Goal: Information Seeking & Learning: Learn about a topic

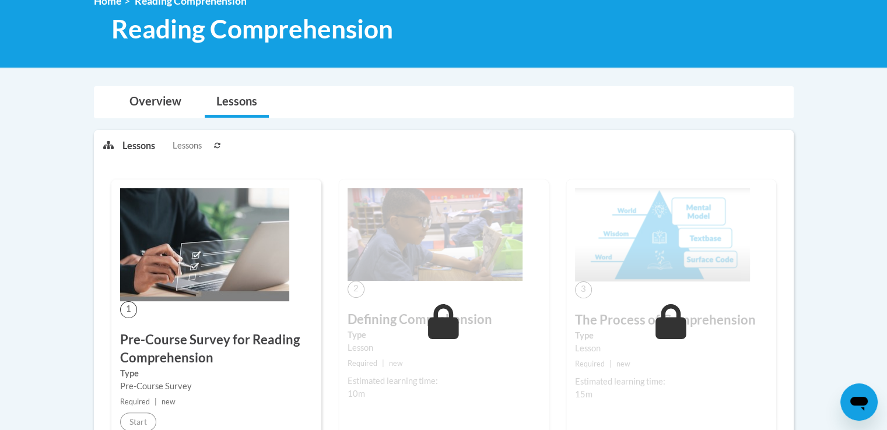
scroll to position [466, 0]
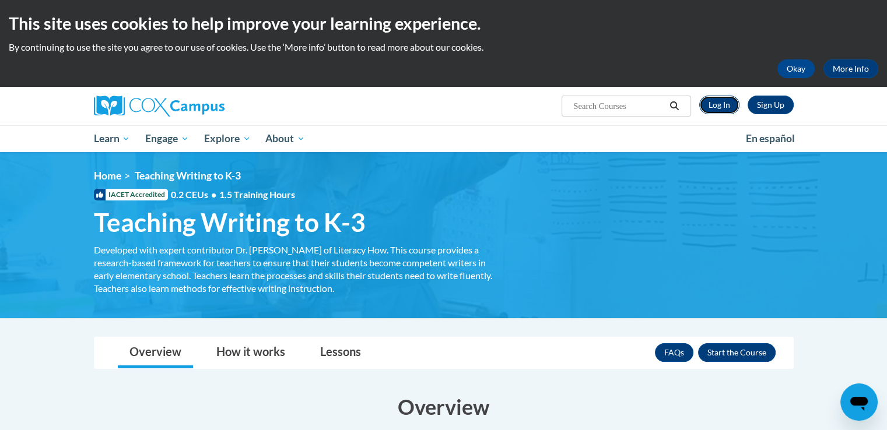
click at [709, 112] on link "Log In" at bounding box center [719, 105] width 40 height 19
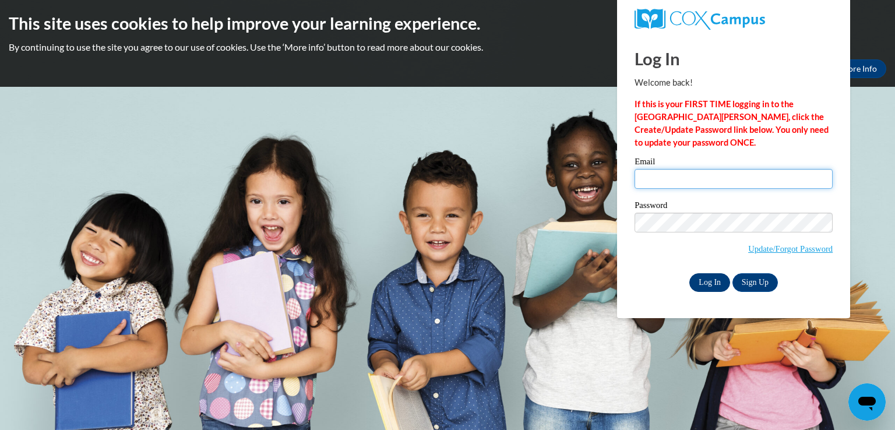
type input "shyshythorn2011@gmail.com"
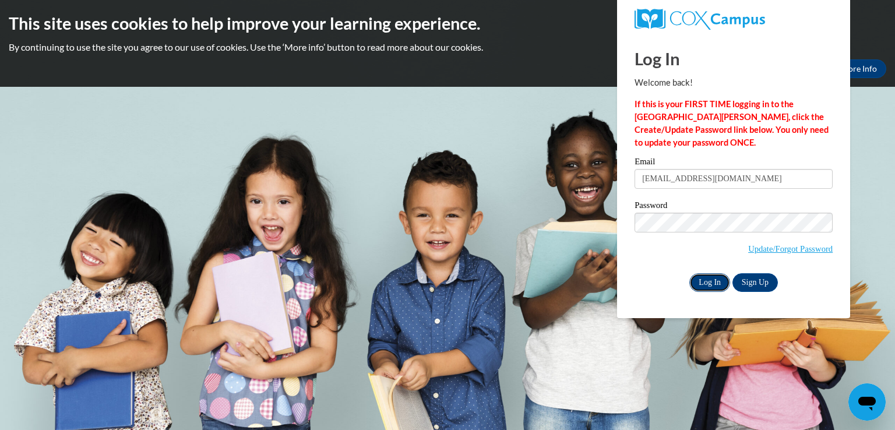
click at [706, 286] on input "Log In" at bounding box center [710, 282] width 41 height 19
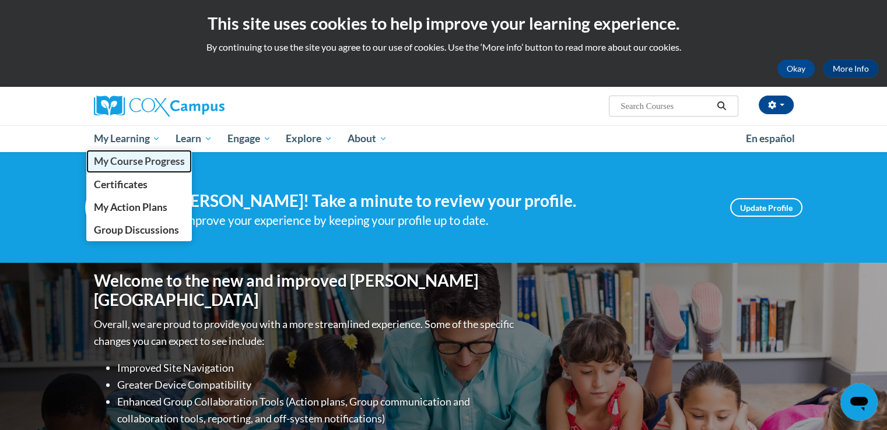
click at [135, 159] on span "My Course Progress" at bounding box center [138, 161] width 91 height 12
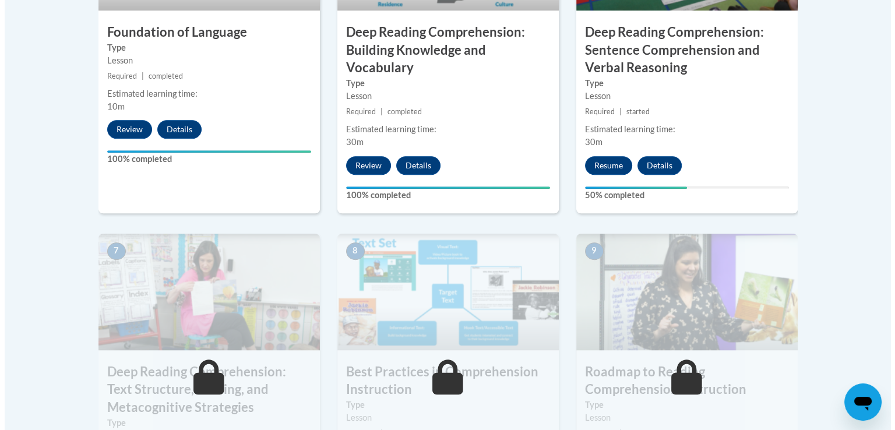
scroll to position [758, 0]
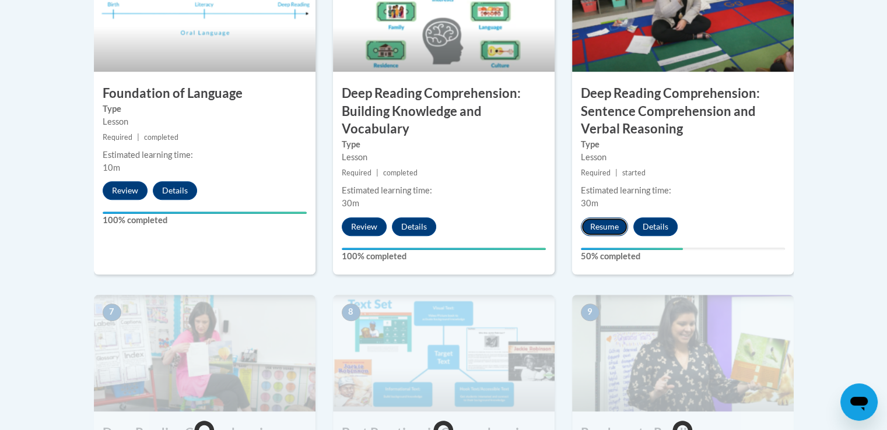
click at [605, 224] on button "Resume" at bounding box center [604, 226] width 47 height 19
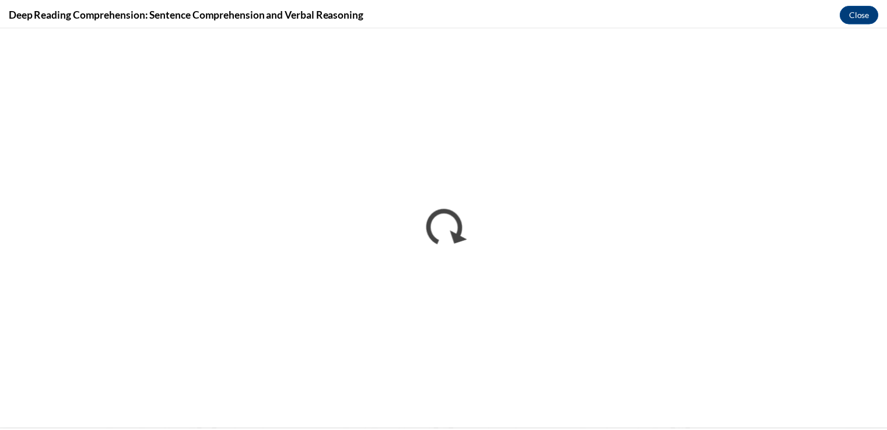
scroll to position [0, 0]
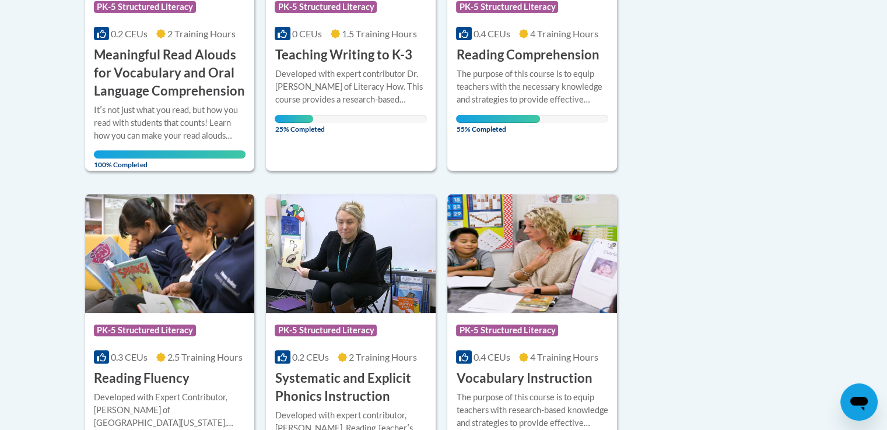
scroll to position [466, 0]
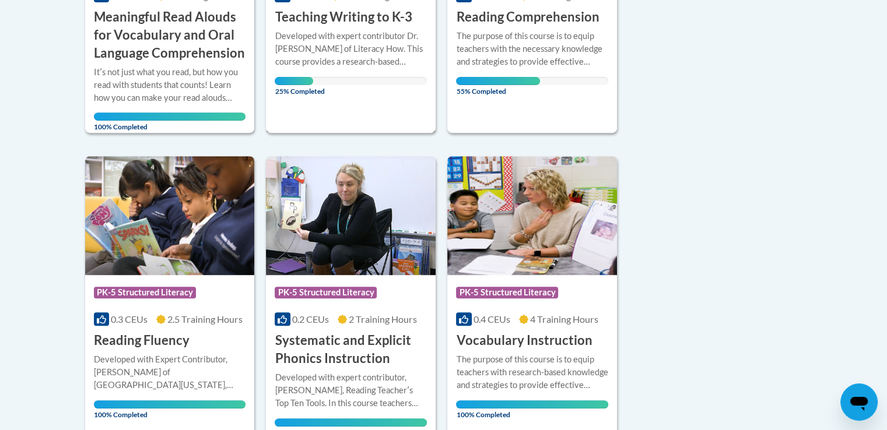
click at [353, 60] on div "Developed with expert contributor Dr. Margie Gillis of Literacy How. This cours…" at bounding box center [351, 49] width 152 height 38
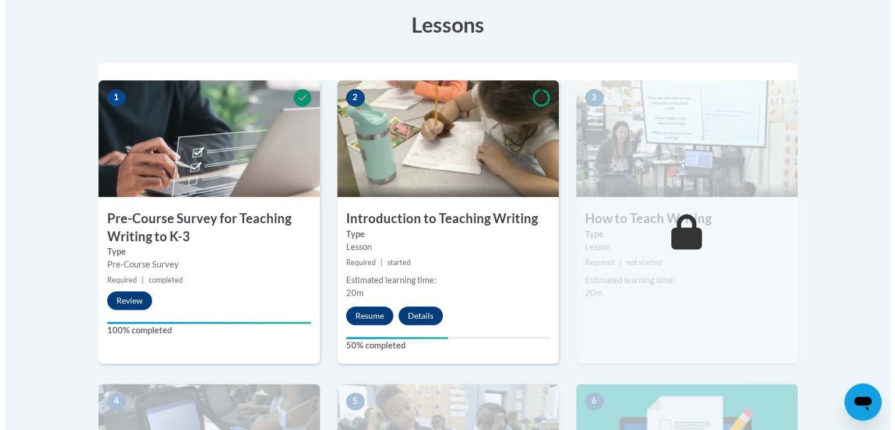
scroll to position [350, 0]
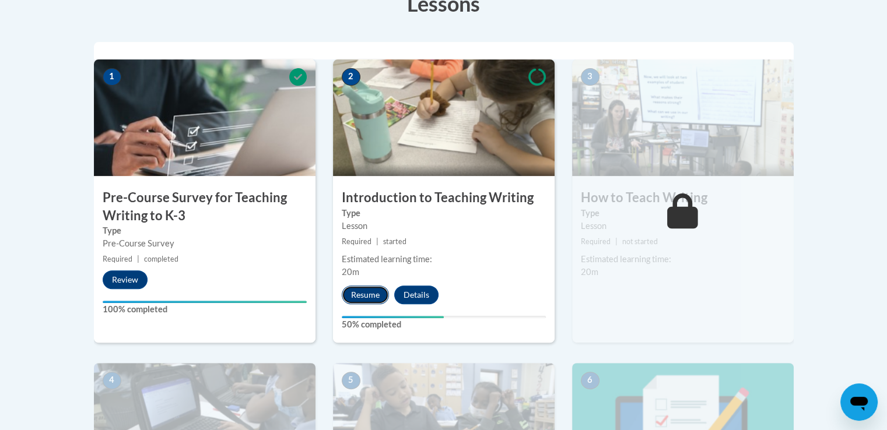
click at [359, 293] on button "Resume" at bounding box center [365, 295] width 47 height 19
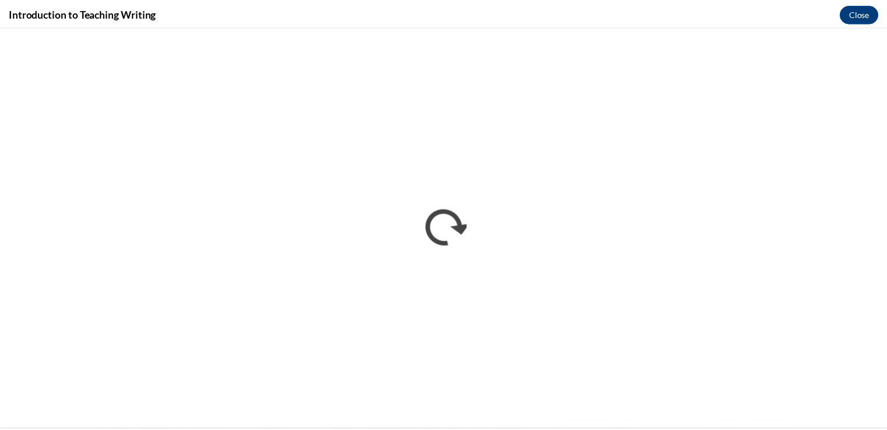
scroll to position [0, 0]
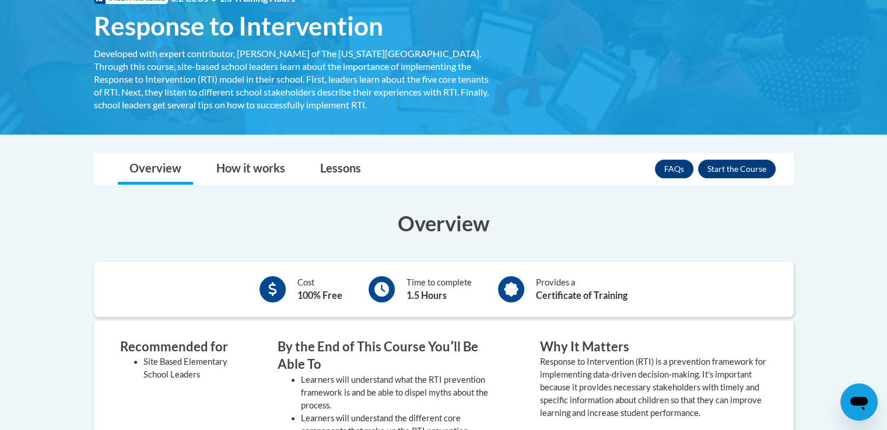
scroll to position [175, 0]
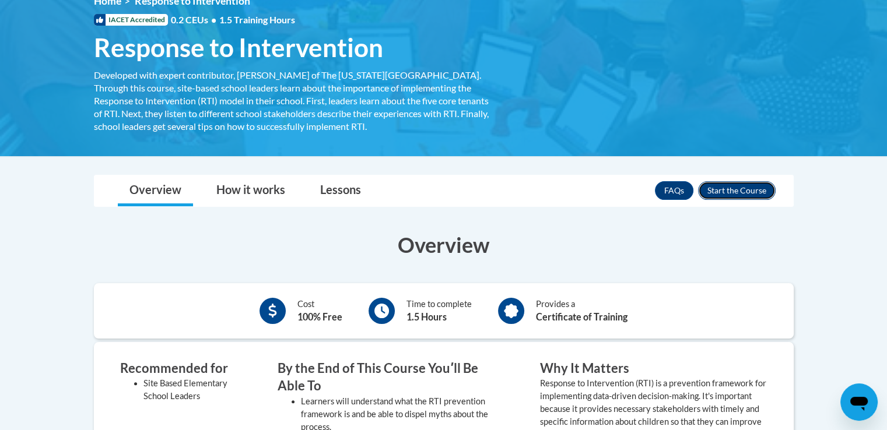
click at [744, 192] on button "Enroll" at bounding box center [737, 190] width 78 height 19
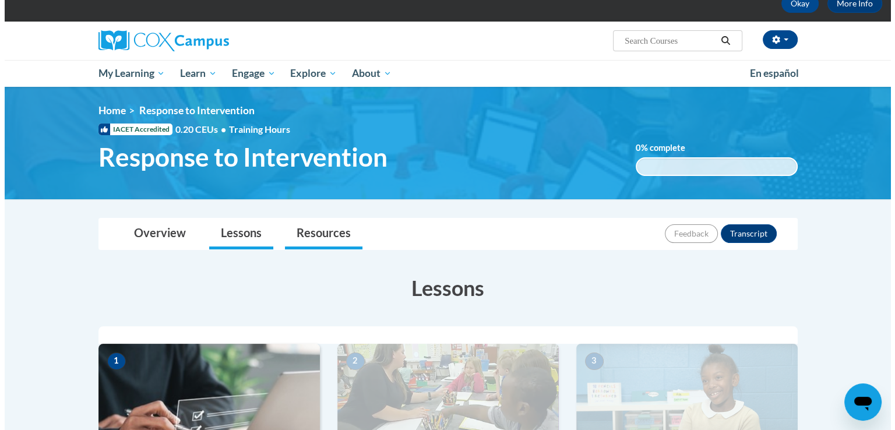
scroll to position [233, 0]
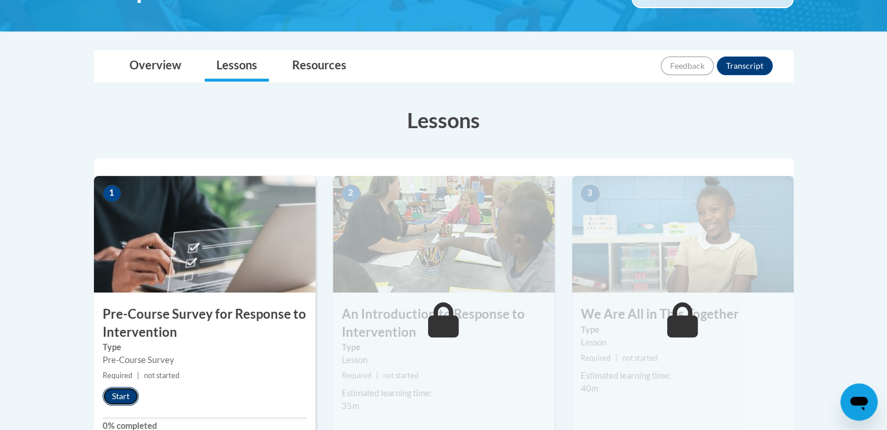
click at [120, 391] on button "Start" at bounding box center [121, 396] width 36 height 19
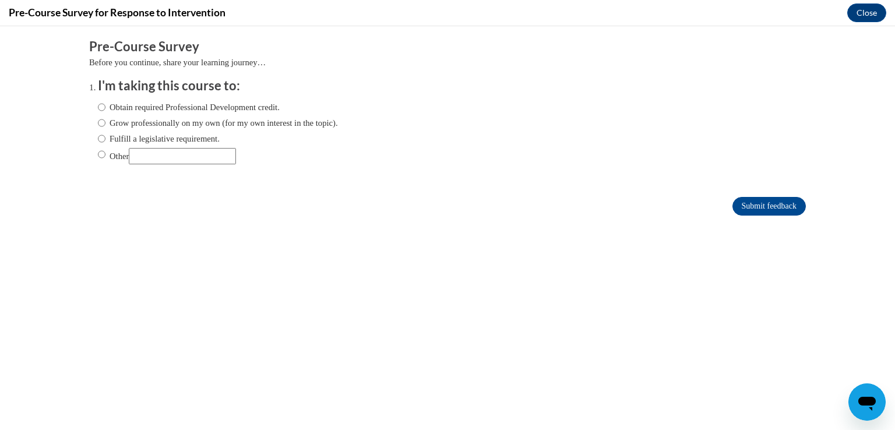
scroll to position [0, 0]
click at [98, 110] on input "Obtain required Professional Development credit." at bounding box center [102, 107] width 8 height 13
radio input "true"
click at [733, 202] on input "Submit feedback" at bounding box center [769, 206] width 73 height 19
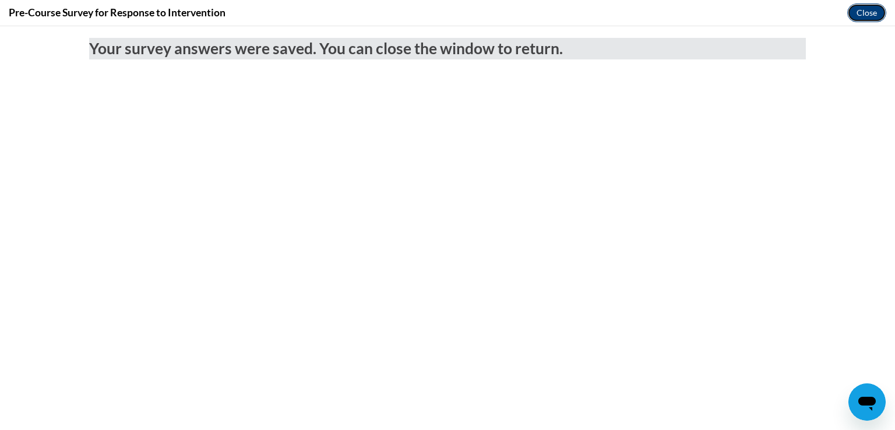
click at [871, 15] on button "Close" at bounding box center [866, 12] width 39 height 19
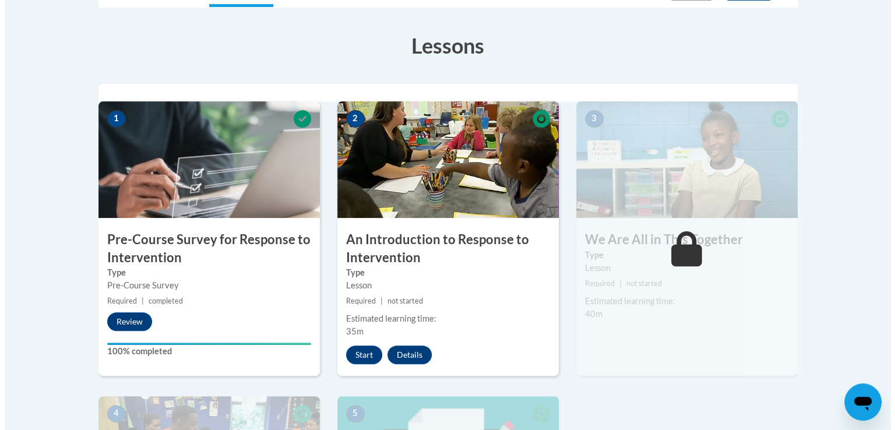
scroll to position [408, 0]
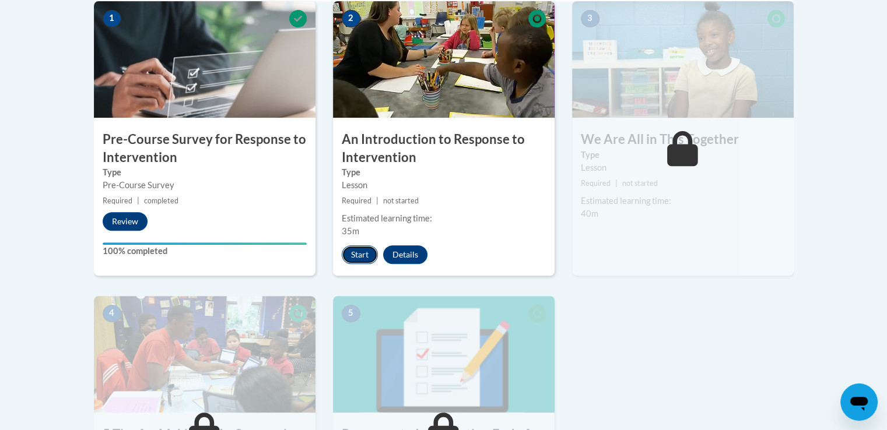
click at [357, 252] on button "Start" at bounding box center [360, 254] width 36 height 19
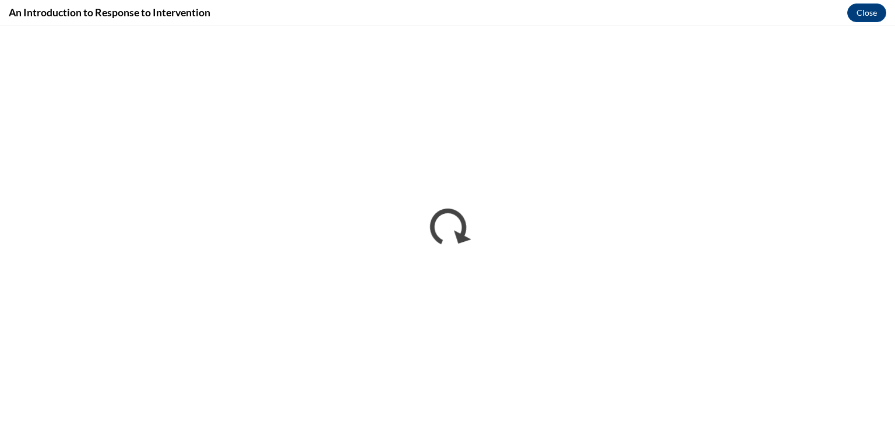
scroll to position [0, 0]
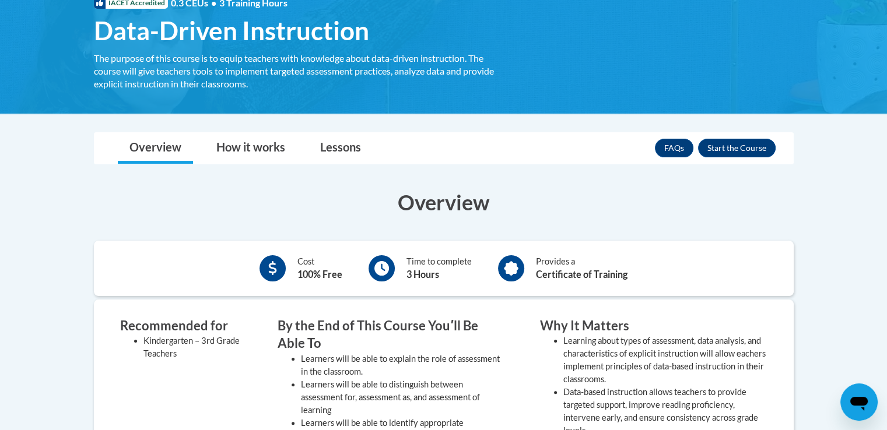
scroll to position [175, 0]
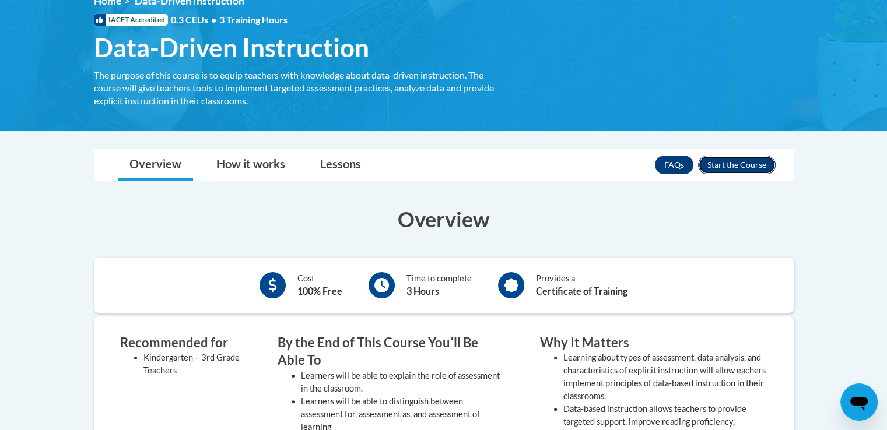
click at [710, 159] on button "Enroll" at bounding box center [737, 165] width 78 height 19
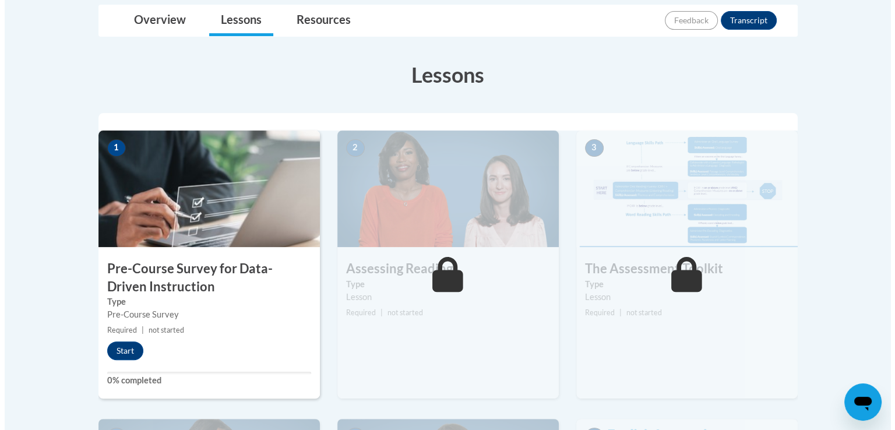
scroll to position [375, 0]
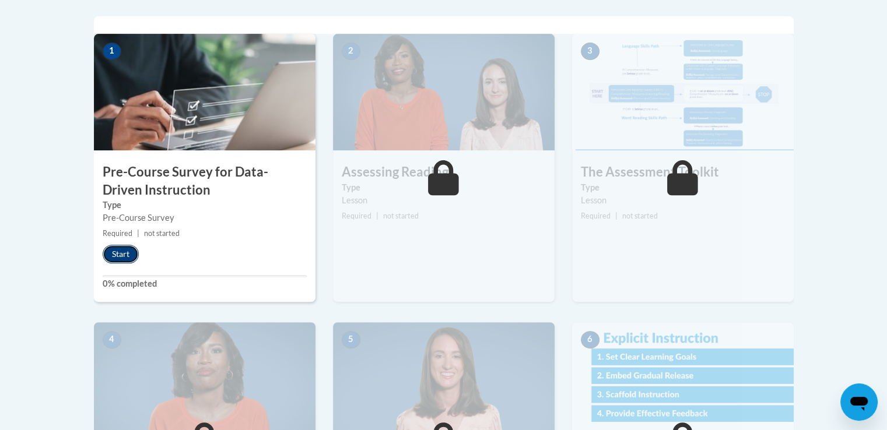
click at [122, 256] on button "Start" at bounding box center [121, 254] width 36 height 19
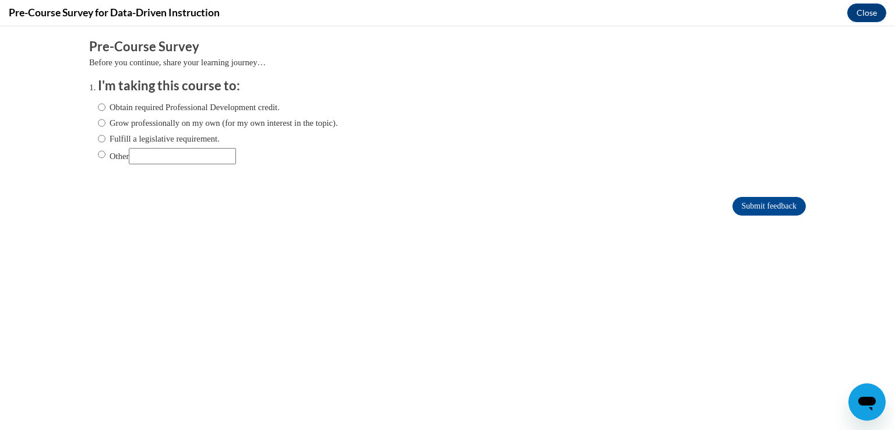
scroll to position [0, 0]
click at [98, 106] on input "Obtain required Professional Development credit." at bounding box center [102, 107] width 8 height 13
radio input "true"
click at [741, 217] on form "Pre-Course Survey Before you continue, share your learning journey… I'm taking …" at bounding box center [447, 133] width 717 height 190
click at [740, 204] on input "Submit feedback" at bounding box center [769, 206] width 73 height 19
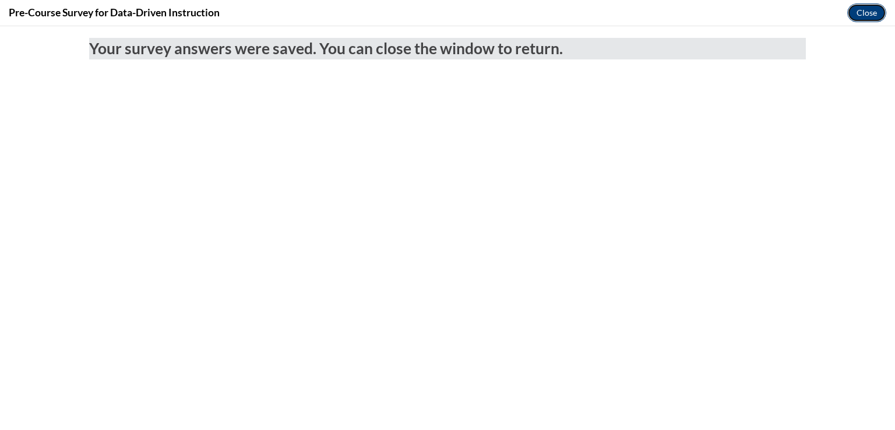
click at [863, 17] on button "Close" at bounding box center [866, 12] width 39 height 19
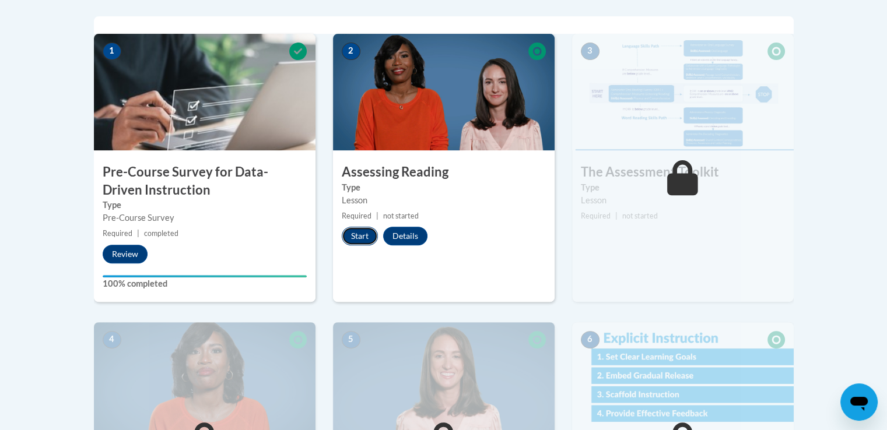
click at [363, 240] on button "Start" at bounding box center [360, 236] width 36 height 19
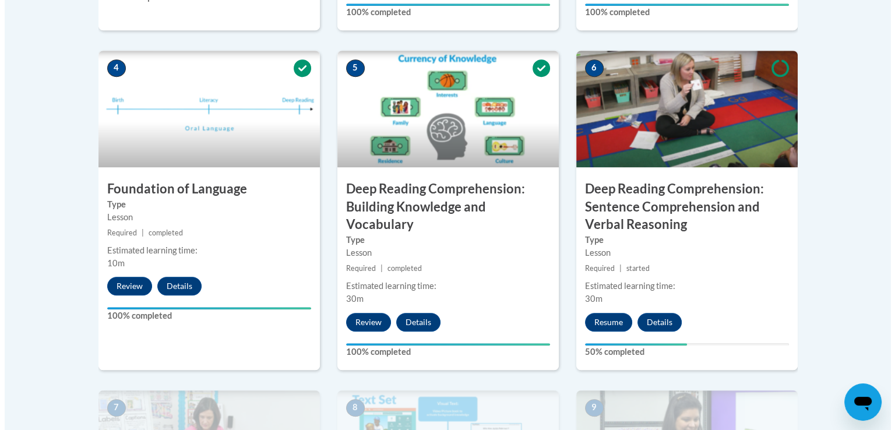
scroll to position [816, 0]
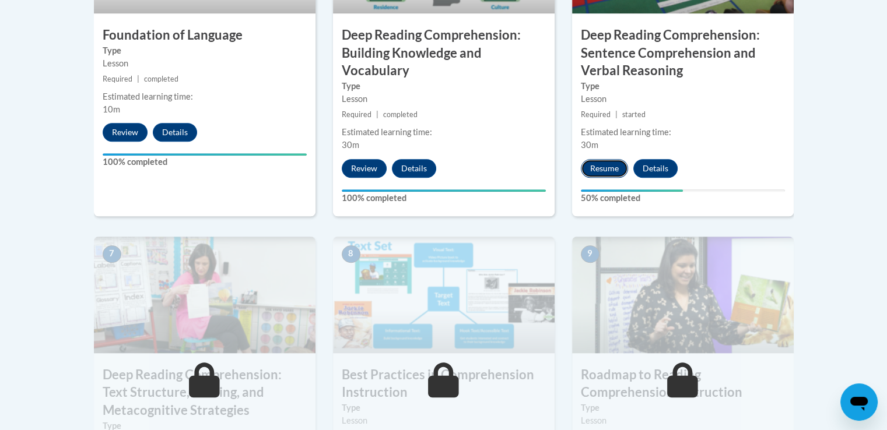
click at [604, 169] on button "Resume" at bounding box center [604, 168] width 47 height 19
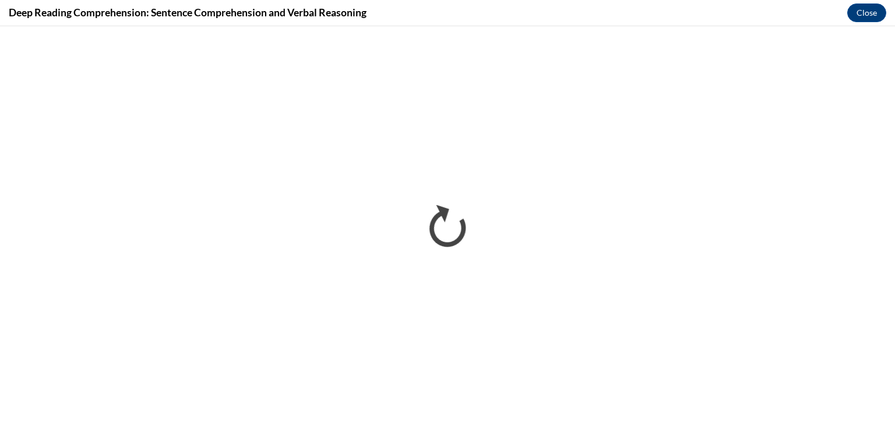
scroll to position [0, 0]
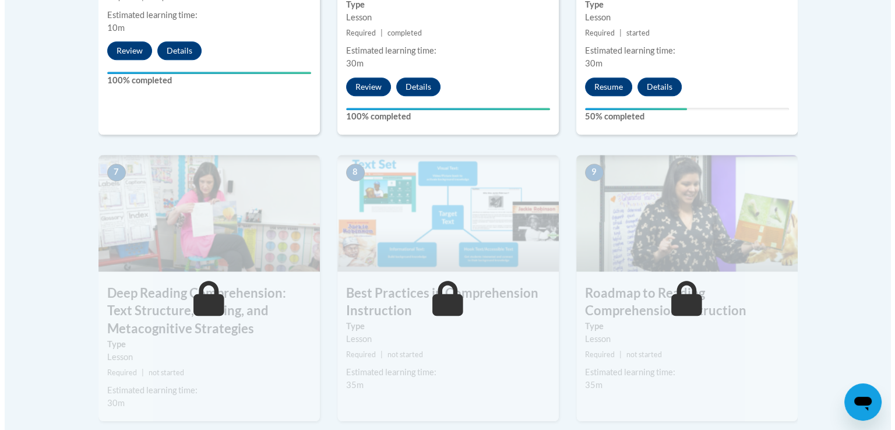
scroll to position [933, 0]
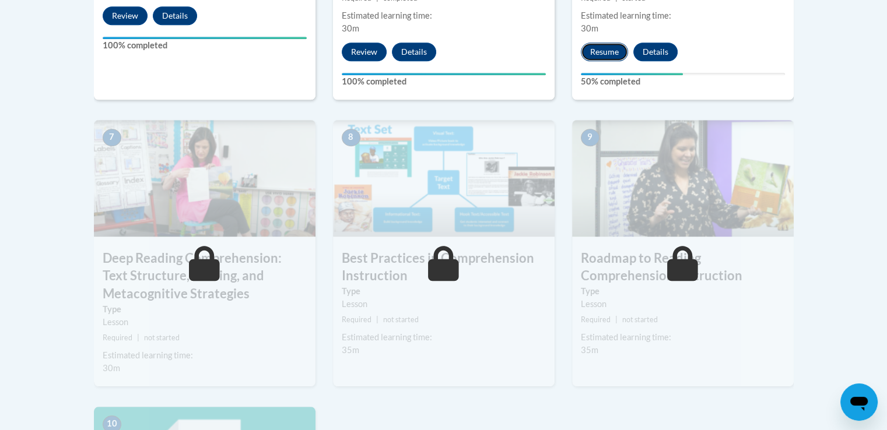
click at [606, 54] on button "Resume" at bounding box center [604, 52] width 47 height 19
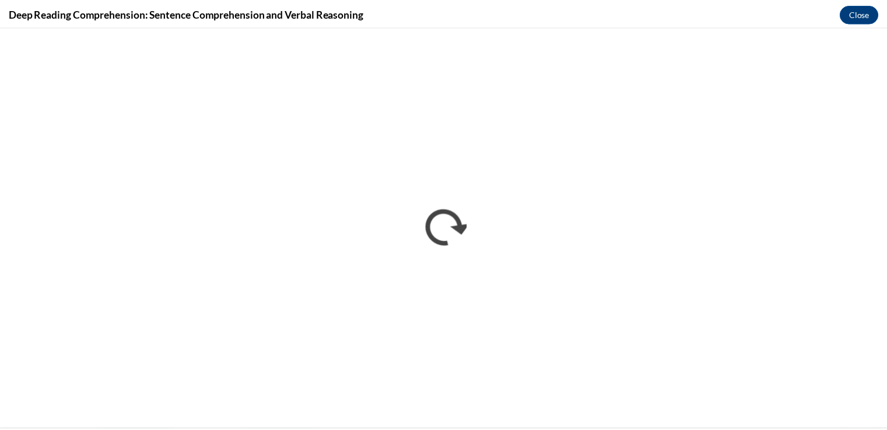
scroll to position [0, 0]
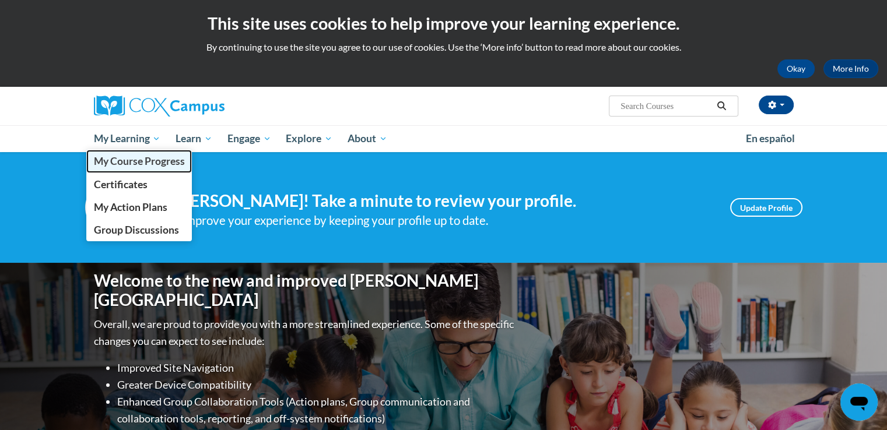
click at [139, 159] on span "My Course Progress" at bounding box center [138, 161] width 91 height 12
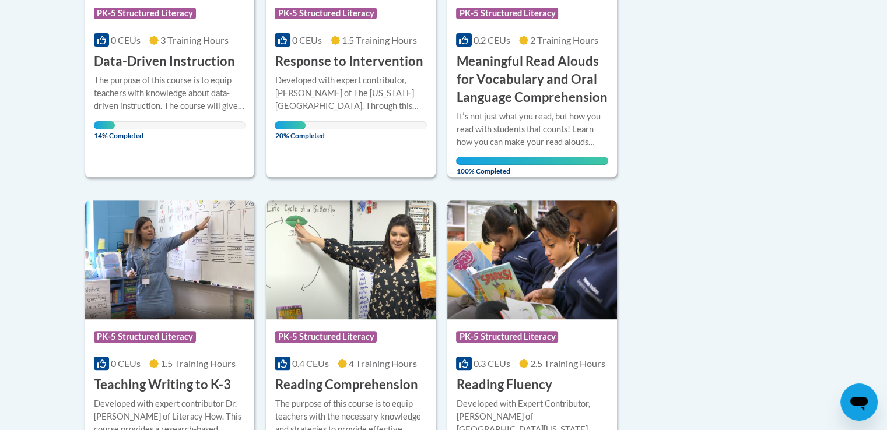
scroll to position [291, 0]
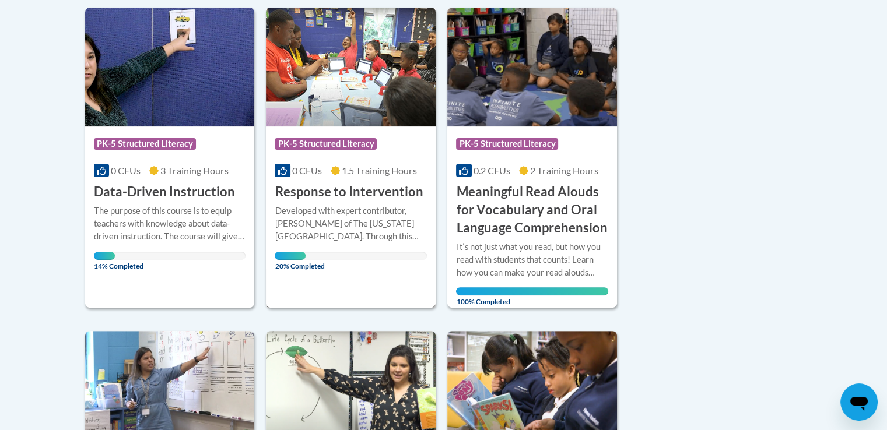
click at [382, 208] on div "Developed with expert contributor, [PERSON_NAME] of The [US_STATE][GEOGRAPHIC_D…" at bounding box center [351, 224] width 152 height 38
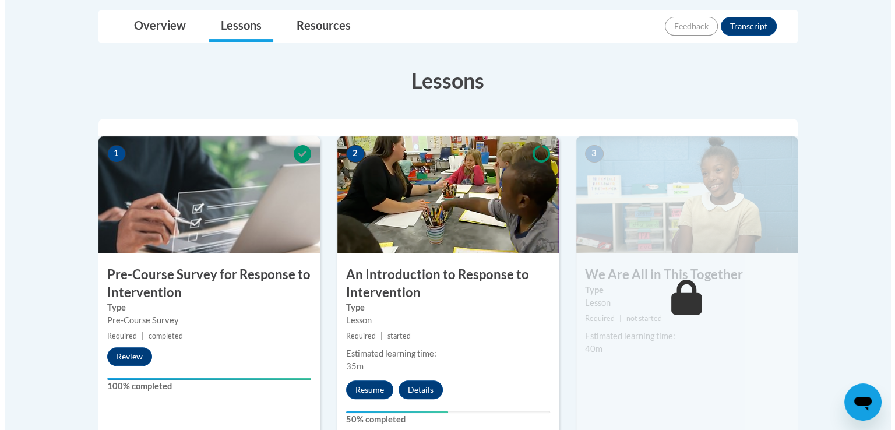
scroll to position [291, 0]
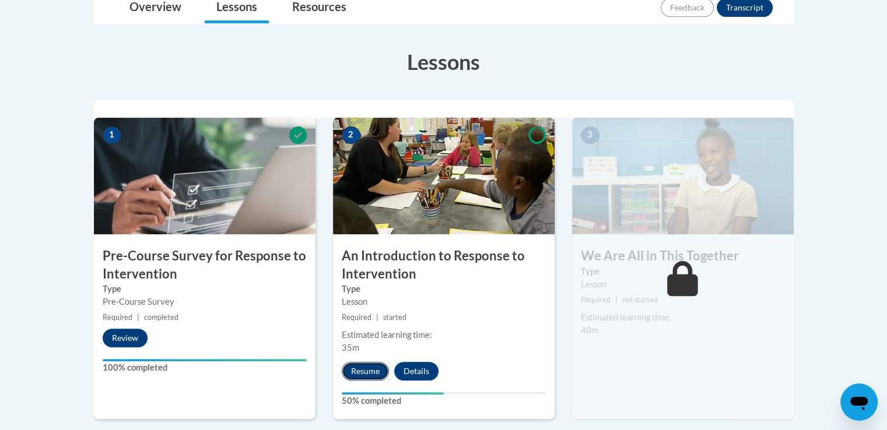
click at [371, 367] on button "Resume" at bounding box center [365, 371] width 47 height 19
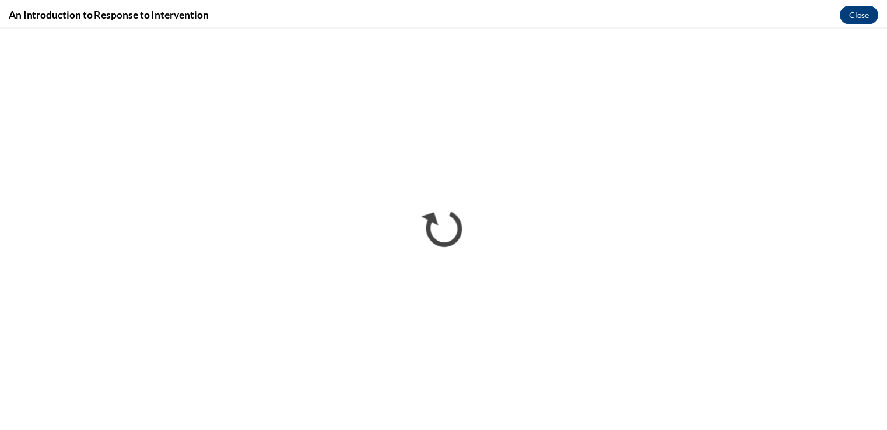
scroll to position [0, 0]
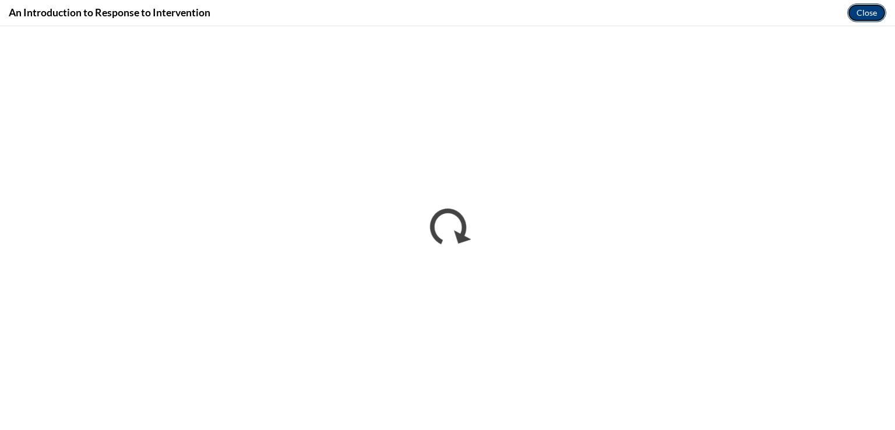
click at [857, 13] on button "Close" at bounding box center [866, 12] width 39 height 19
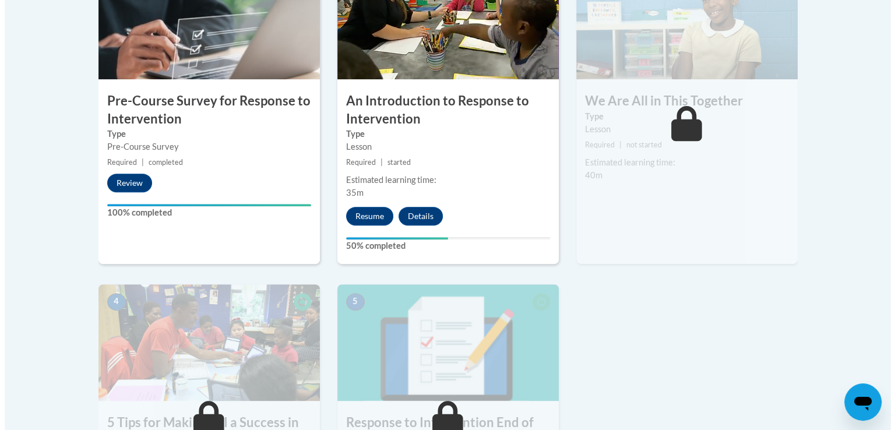
scroll to position [466, 0]
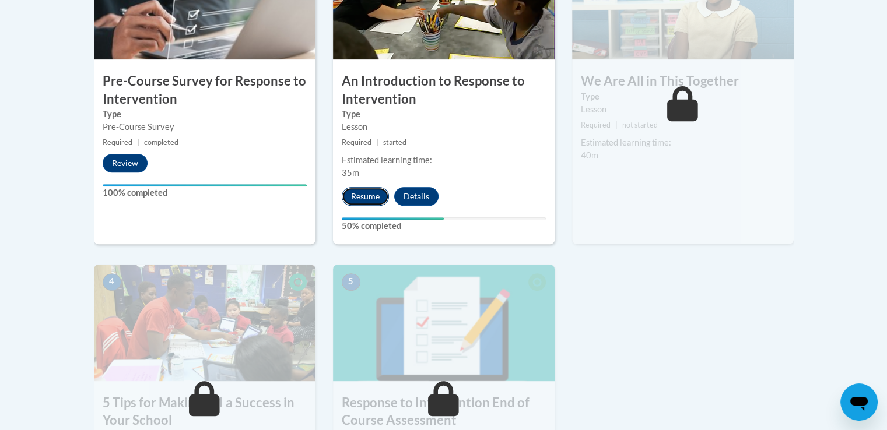
click at [379, 199] on button "Resume" at bounding box center [365, 196] width 47 height 19
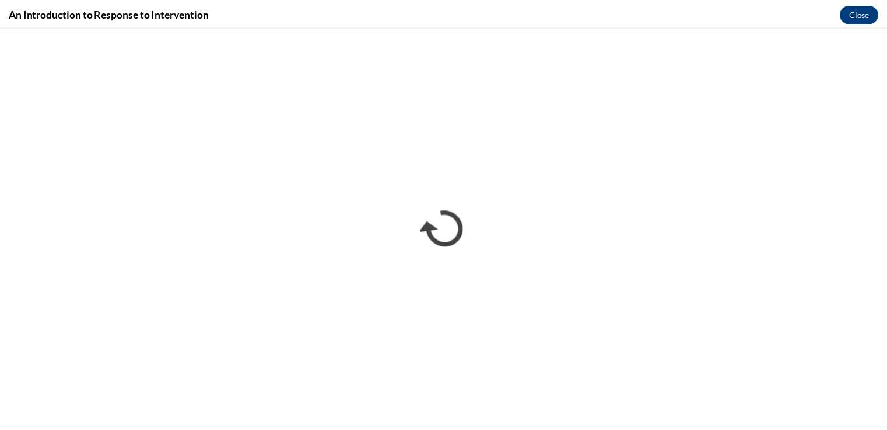
scroll to position [0, 0]
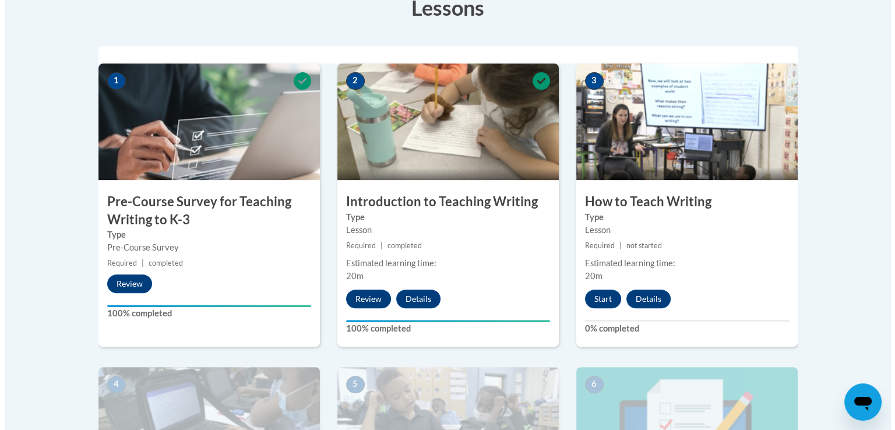
scroll to position [408, 0]
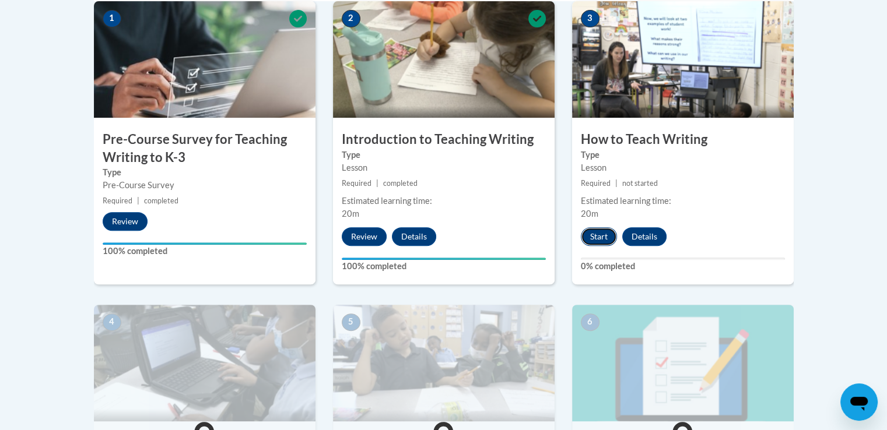
click at [599, 234] on button "Start" at bounding box center [599, 236] width 36 height 19
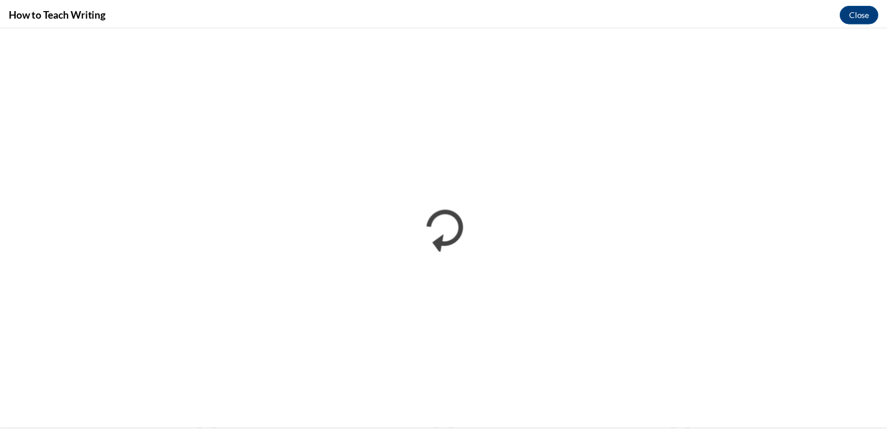
scroll to position [0, 0]
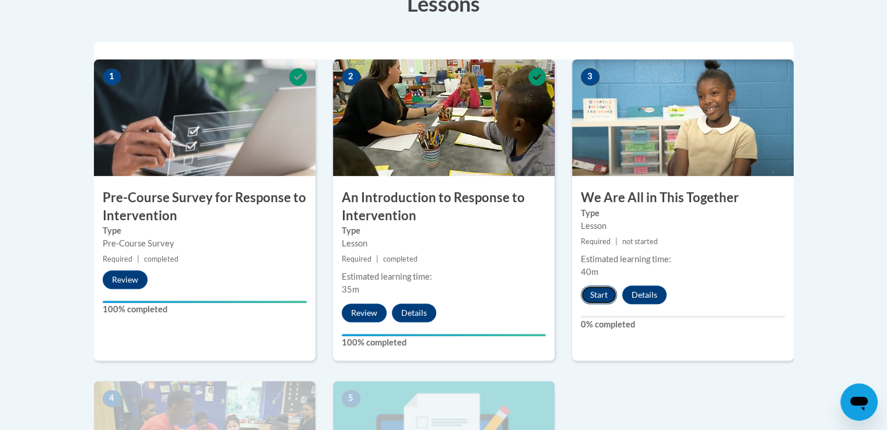
click at [601, 289] on button "Start" at bounding box center [599, 295] width 36 height 19
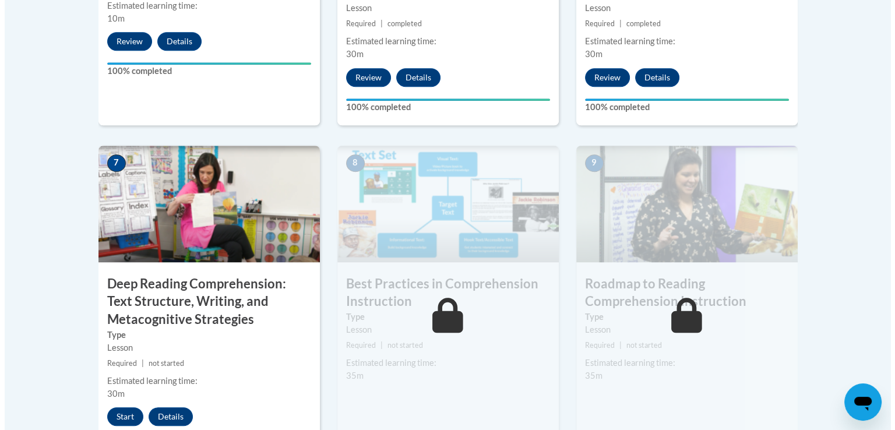
scroll to position [914, 0]
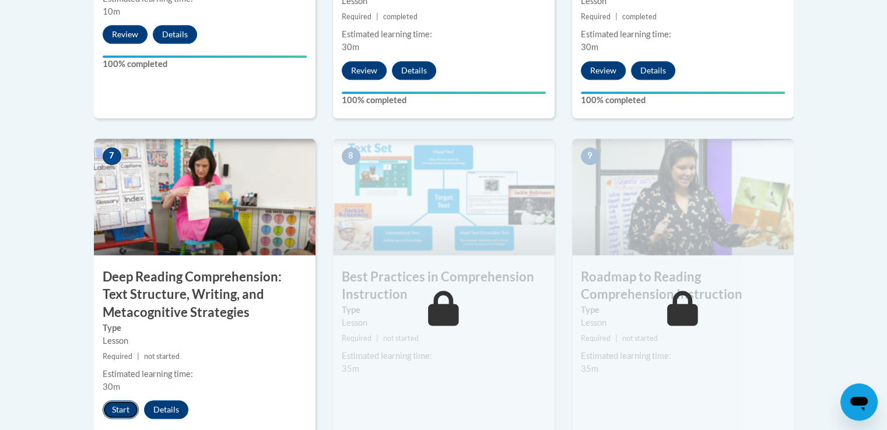
click at [119, 410] on button "Start" at bounding box center [121, 409] width 36 height 19
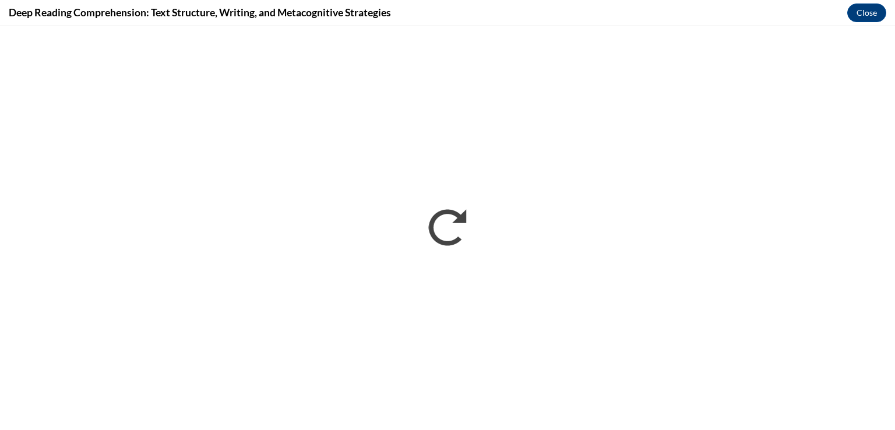
scroll to position [0, 0]
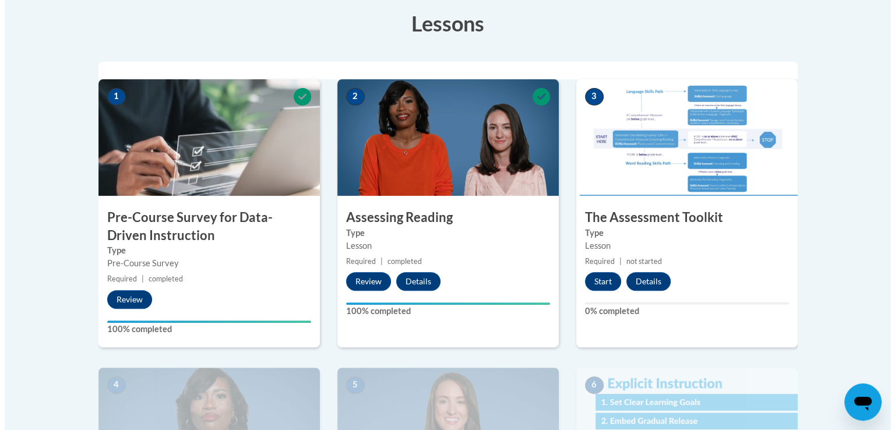
scroll to position [408, 0]
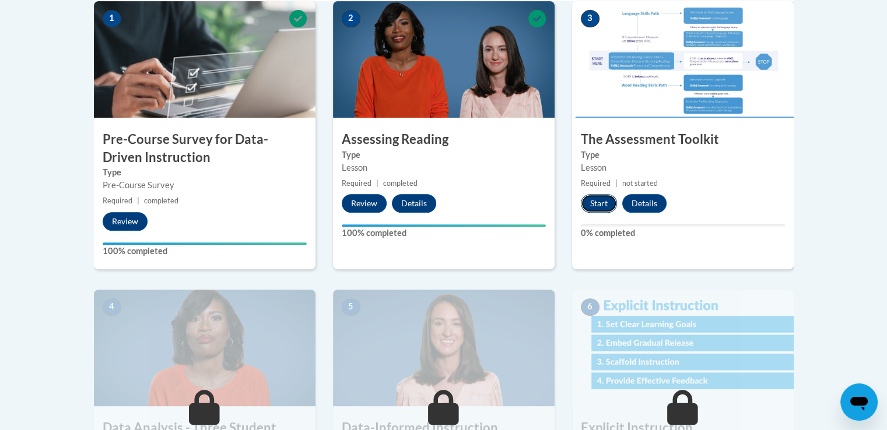
click at [599, 203] on button "Start" at bounding box center [599, 203] width 36 height 19
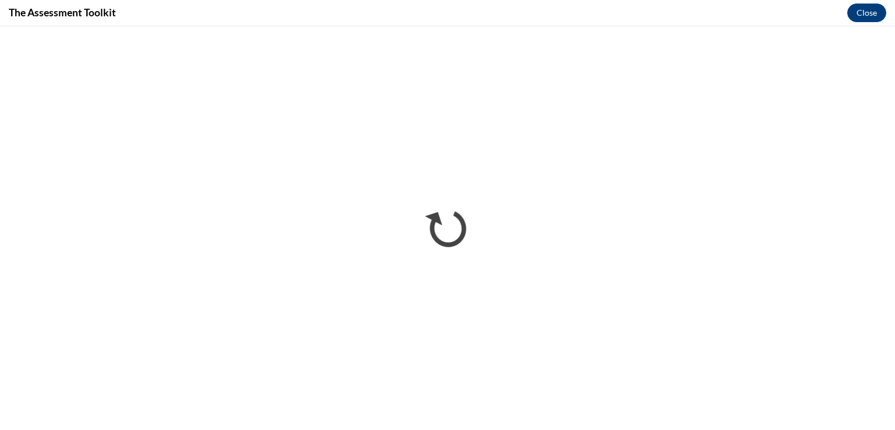
scroll to position [0, 0]
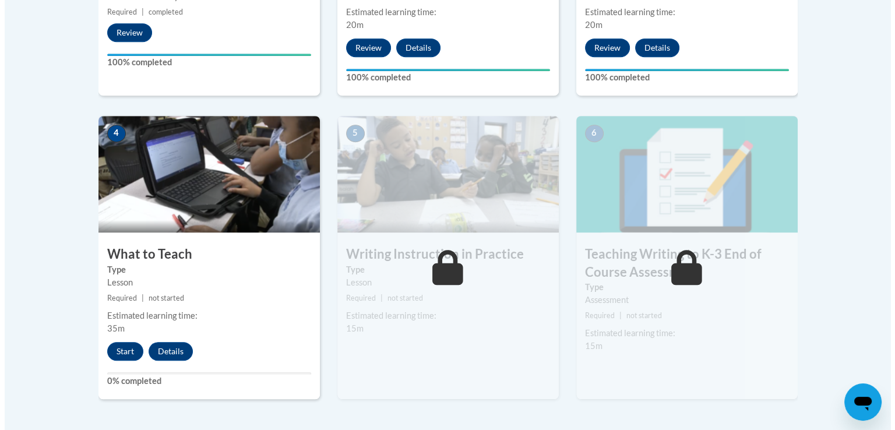
scroll to position [758, 0]
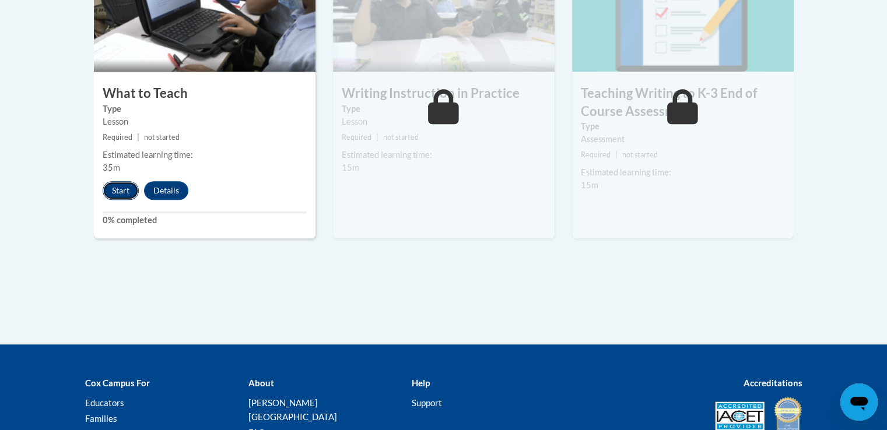
click at [114, 188] on button "Start" at bounding box center [121, 190] width 36 height 19
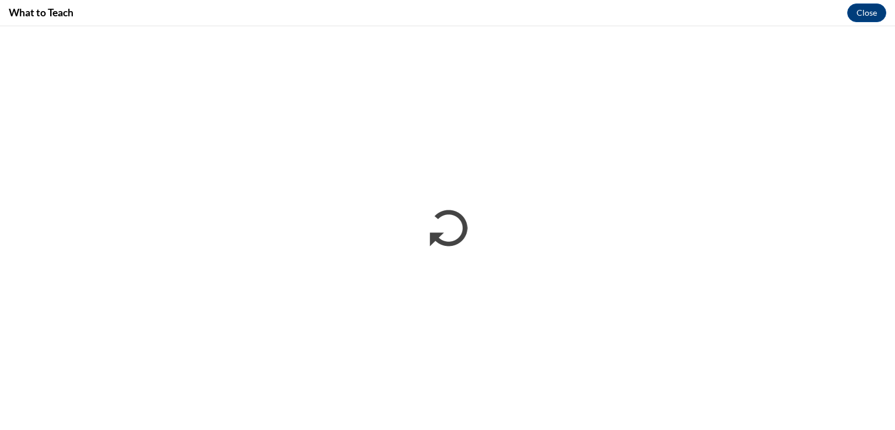
scroll to position [0, 0]
